Goal: Navigation & Orientation: Find specific page/section

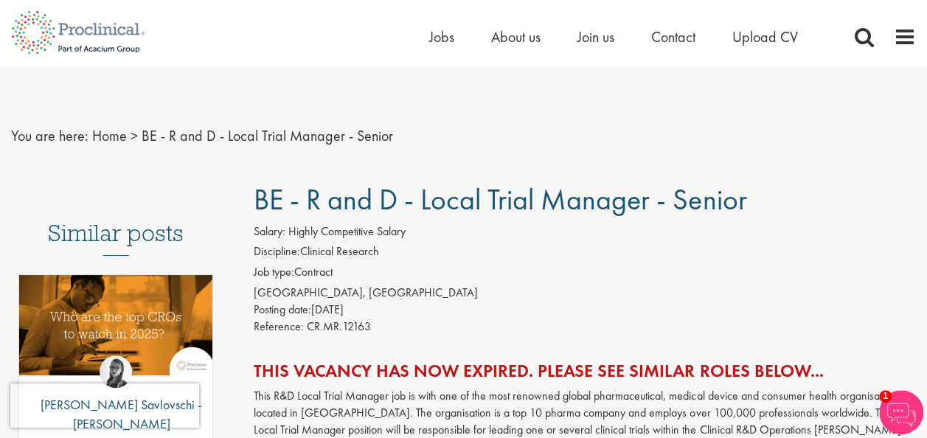
click at [122, 229] on h3 "Similar posts" at bounding box center [116, 238] width 136 height 35
click at [433, 35] on span "Jobs" at bounding box center [441, 36] width 25 height 19
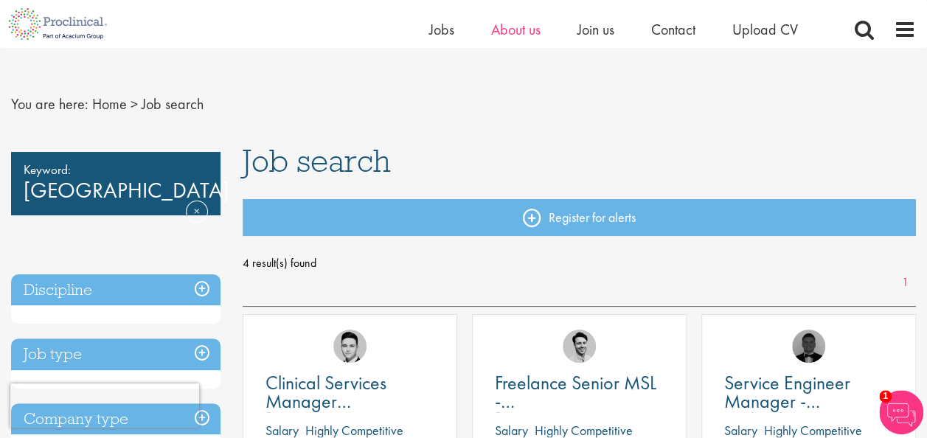
scroll to position [13, 0]
